Goal: Task Accomplishment & Management: Complete application form

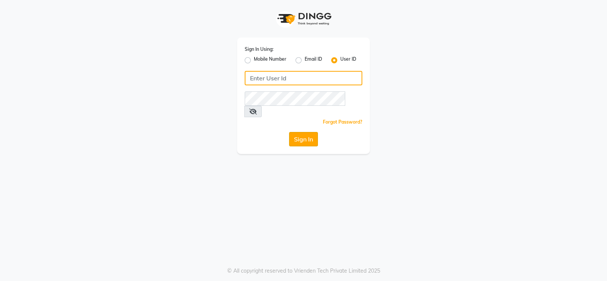
type input "Beauty"
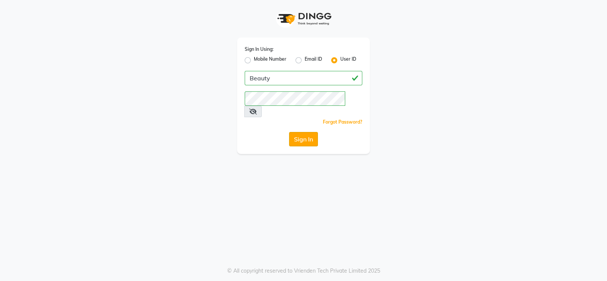
click at [303, 132] on button "Sign In" at bounding box center [303, 139] width 29 height 14
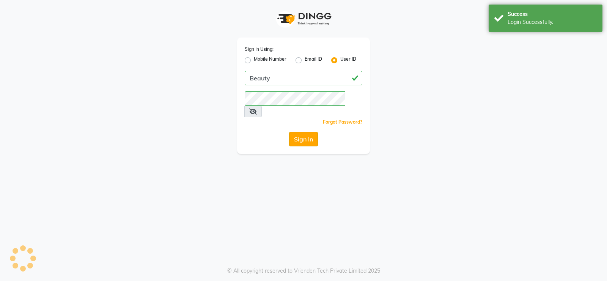
select select "100"
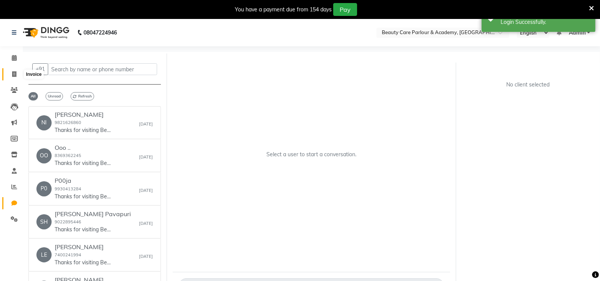
click at [15, 74] on icon at bounding box center [14, 74] width 4 height 6
select select "8049"
select select "service"
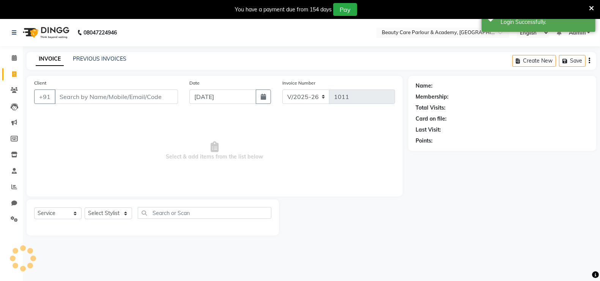
scroll to position [19, 0]
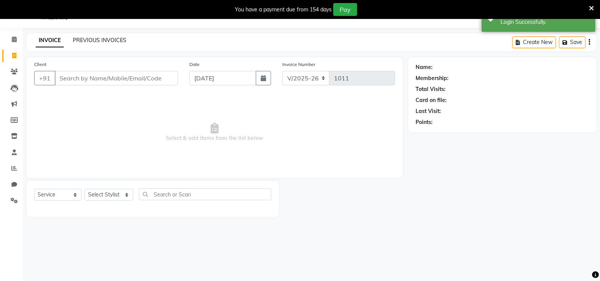
click at [91, 40] on link "PREVIOUS INVOICES" at bounding box center [99, 40] width 53 height 7
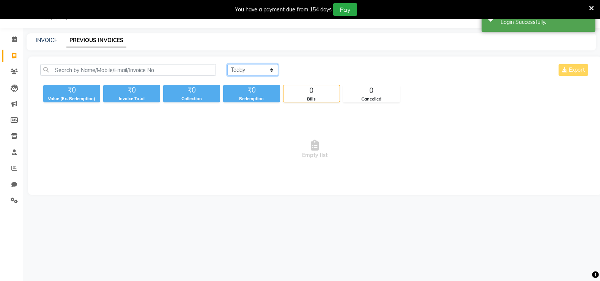
click at [248, 70] on select "[DATE] [DATE] Custom Range" at bounding box center [252, 70] width 51 height 12
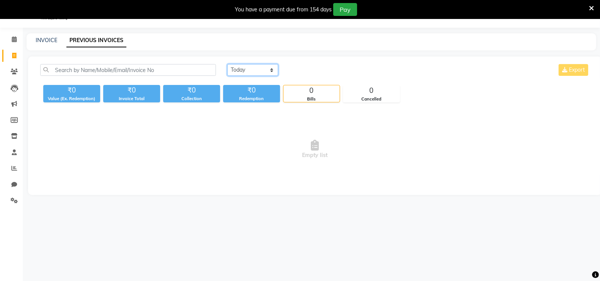
select select "[DATE]"
click at [227, 64] on select "[DATE] [DATE] Custom Range" at bounding box center [252, 70] width 51 height 12
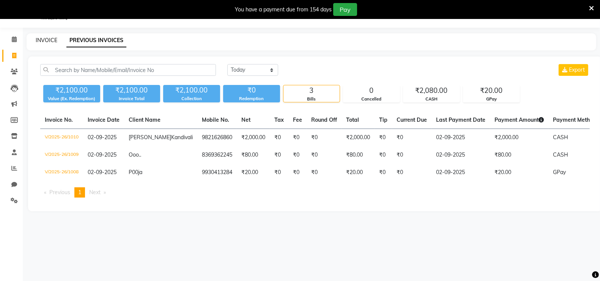
click at [44, 40] on link "INVOICE" at bounding box center [47, 40] width 22 height 7
select select "service"
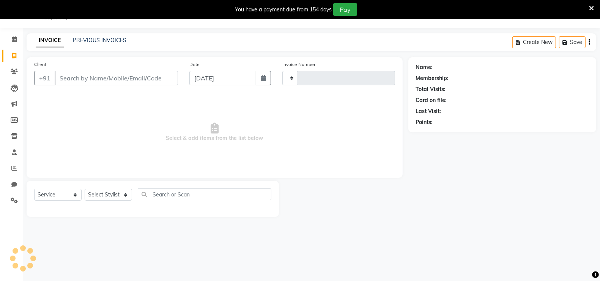
type input "1011"
select select "8049"
click at [63, 78] on input "Client" at bounding box center [116, 78] width 123 height 14
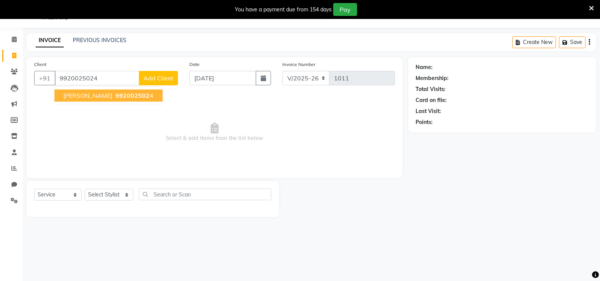
type input "9920025024"
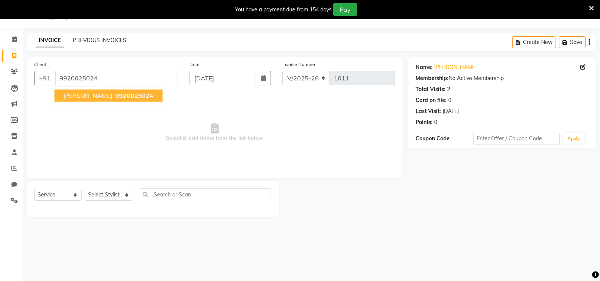
click at [88, 96] on span "[PERSON_NAME]" at bounding box center [88, 96] width 49 height 8
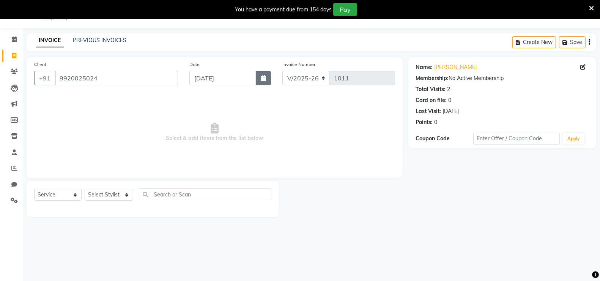
click at [263, 77] on icon "button" at bounding box center [263, 78] width 5 height 6
select select "9"
select select "2025"
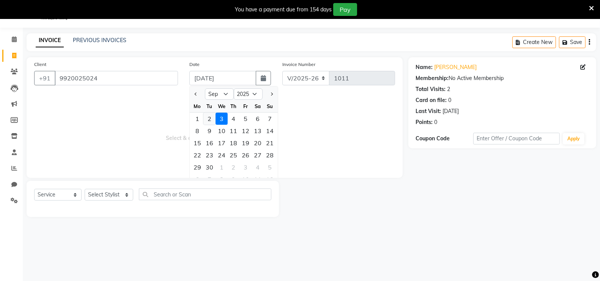
click at [209, 118] on div "2" at bounding box center [209, 119] width 12 height 12
type input "02-09-2025"
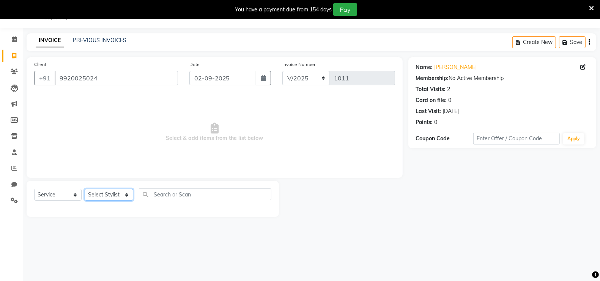
click at [111, 198] on select "Select Stylist [PERSON_NAME] [PERSON_NAME] [PERSON_NAME] (Beautician) [PERSON_N…" at bounding box center [109, 195] width 49 height 12
select select "72763"
click at [85, 189] on select "Select Stylist [PERSON_NAME] [PERSON_NAME] [PERSON_NAME] (Beautician) [PERSON_N…" at bounding box center [109, 195] width 49 height 12
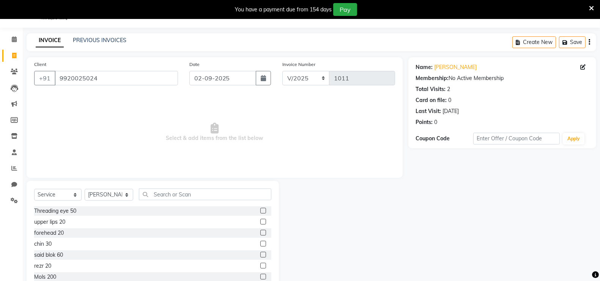
click at [260, 211] on label at bounding box center [263, 211] width 6 height 6
click at [260, 211] on input "checkbox" at bounding box center [262, 211] width 5 height 5
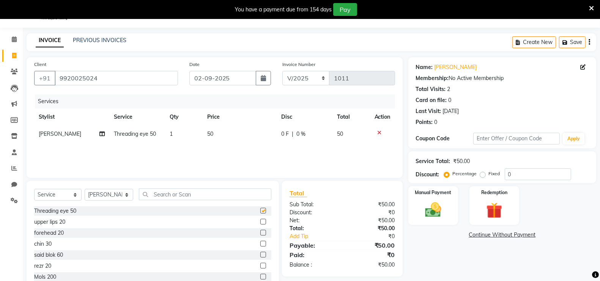
checkbox input "false"
click at [260, 232] on label at bounding box center [263, 233] width 6 height 6
click at [260, 232] on input "checkbox" at bounding box center [262, 233] width 5 height 5
checkbox input "false"
click at [260, 247] on label at bounding box center [263, 244] width 6 height 6
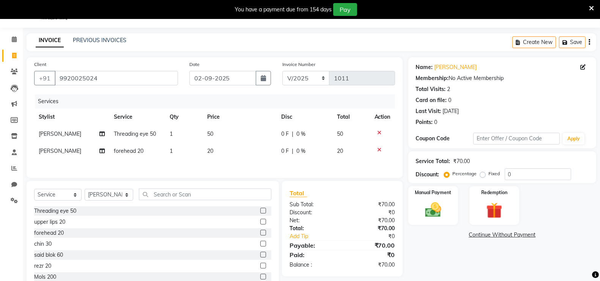
click at [260, 247] on input "checkbox" at bounding box center [262, 244] width 5 height 5
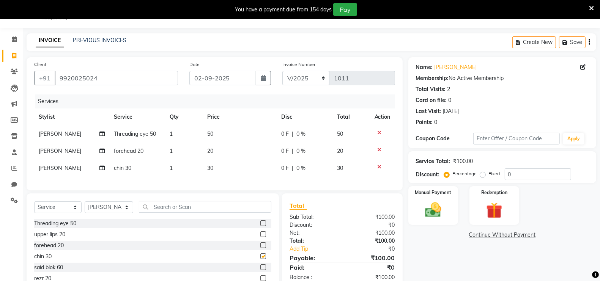
checkbox input "false"
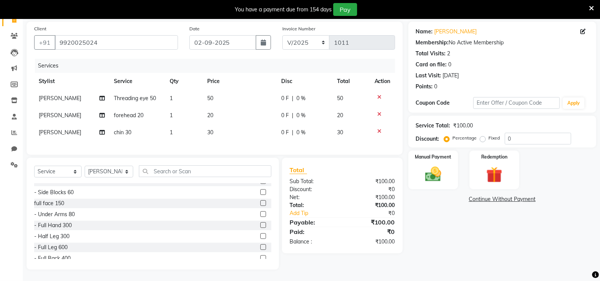
scroll to position [114, 0]
click at [260, 207] on label at bounding box center [263, 206] width 6 height 6
click at [260, 207] on input "checkbox" at bounding box center [262, 206] width 5 height 5
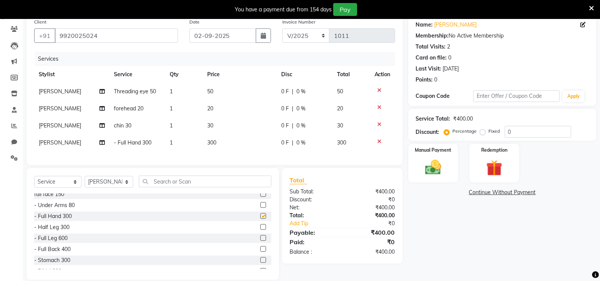
checkbox input "false"
click at [436, 168] on img at bounding box center [433, 167] width 27 height 19
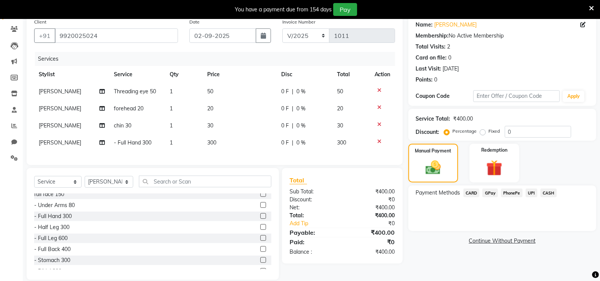
click at [547, 193] on span "CASH" at bounding box center [548, 193] width 16 height 9
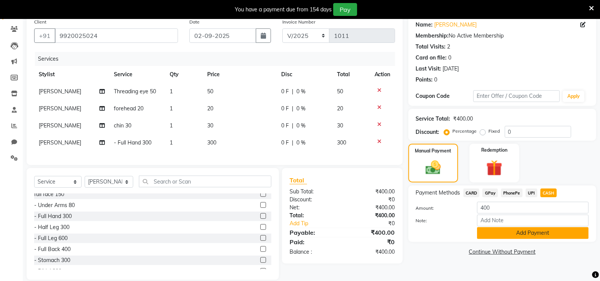
click at [518, 233] on button "Add Payment" at bounding box center [533, 233] width 112 height 12
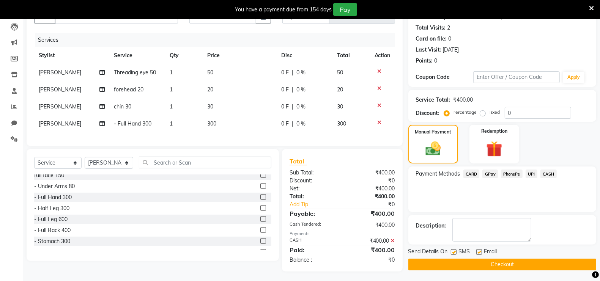
scroll to position [89, 0]
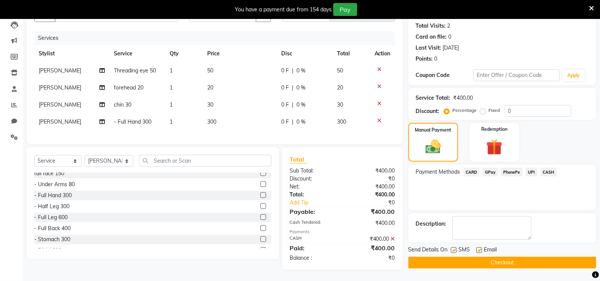
click at [520, 257] on button "Checkout" at bounding box center [502, 263] width 188 height 12
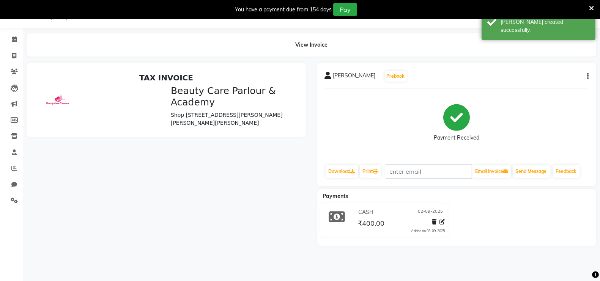
scroll to position [67, 0]
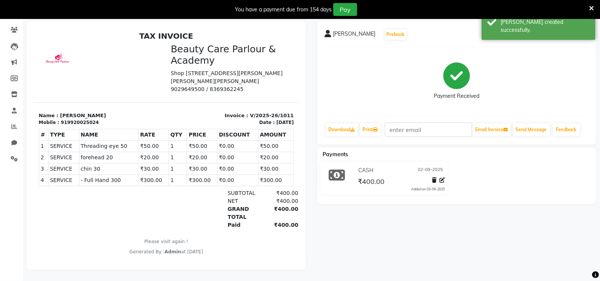
select select "service"
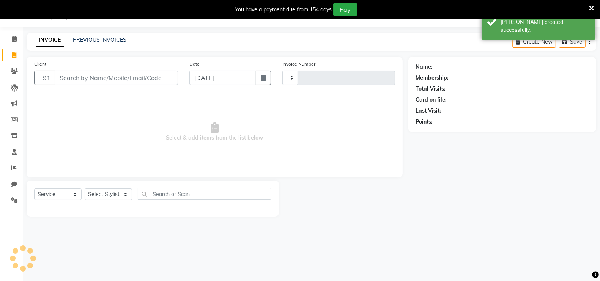
type input "1012"
select select "8049"
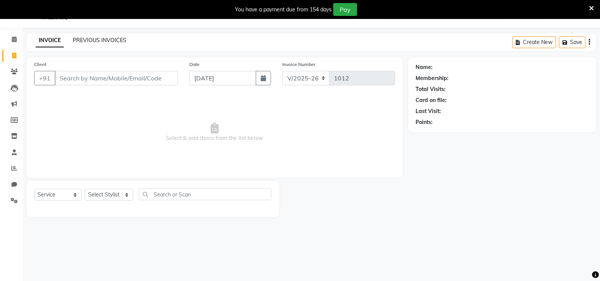
click at [99, 41] on link "PREVIOUS INVOICES" at bounding box center [99, 40] width 53 height 7
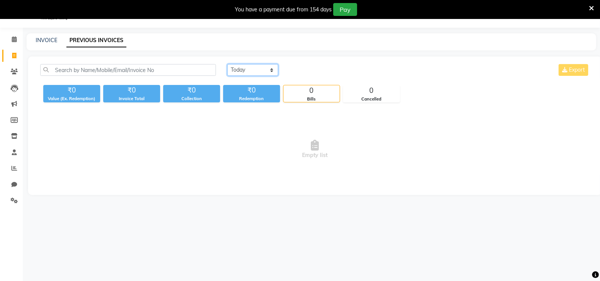
click at [240, 70] on select "[DATE] [DATE] Custom Range" at bounding box center [252, 70] width 51 height 12
select select "[DATE]"
click at [227, 64] on select "[DATE] [DATE] Custom Range" at bounding box center [252, 70] width 51 height 12
